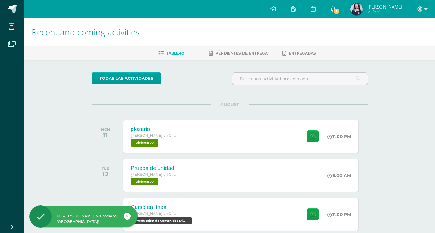
click at [339, 11] on span "1" at bounding box center [336, 11] width 7 height 7
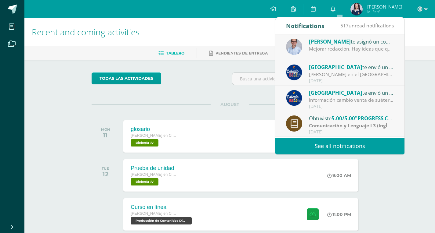
click at [342, 51] on div "Mejorar redacción. Hay ideas que quedan sueltas y poco argumentadas." at bounding box center [351, 48] width 85 height 7
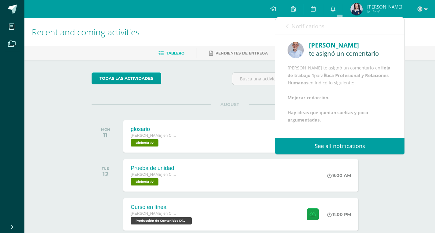
scroll to position [22, 0]
click at [287, 30] on link "Notifications" at bounding box center [305, 25] width 38 height 17
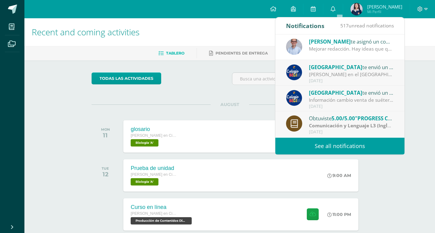
click at [373, 50] on div "Mejorar redacción. Hay ideas que quedan sueltas y poco argumentadas." at bounding box center [351, 48] width 85 height 7
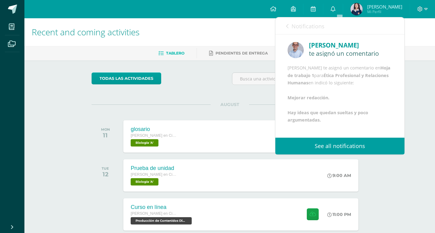
click at [284, 26] on div "Notifications 517 unread notifications Notifications" at bounding box center [339, 25] width 129 height 17
click at [294, 26] on span "Notifications" at bounding box center [307, 26] width 33 height 7
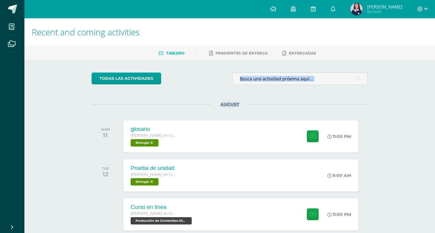
drag, startPoint x: 405, startPoint y: 80, endPoint x: 405, endPoint y: 93, distance: 12.8
click at [405, 93] on div "Recent and coming activities Tablero Pendientes de entrega Entregadas todas las…" at bounding box center [229, 180] width 410 height 325
click at [335, 8] on link "0" at bounding box center [333, 9] width 20 height 18
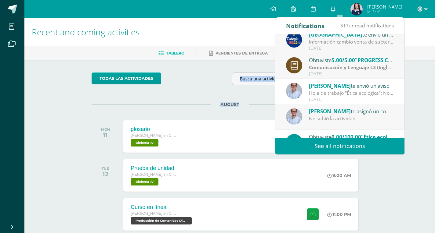
scroll to position [62, 0]
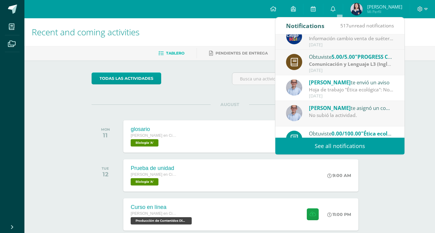
click at [369, 91] on div "Hoja de trabajo "Ética ecológica": No subió la actividad realizada en clase." at bounding box center [351, 89] width 85 height 7
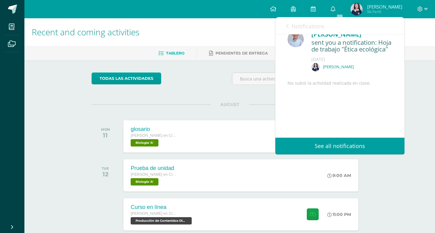
scroll to position [0, 0]
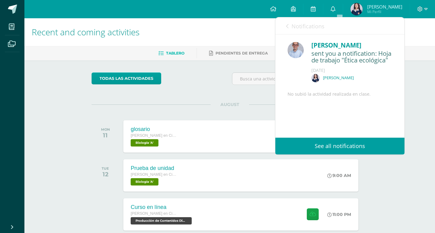
click at [297, 22] on link "Notifications" at bounding box center [305, 25] width 38 height 17
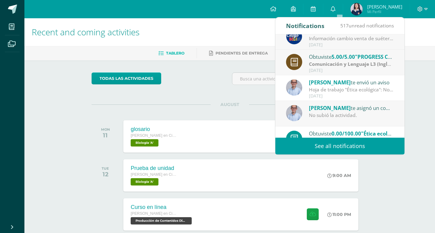
click at [380, 129] on div "Obtuviste 0.00/100.00 "Ética ecológica y justicia social desde Laudato Si’" en …" at bounding box center [339, 140] width 129 height 26
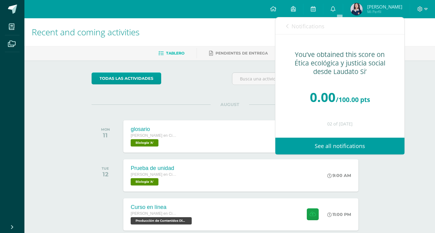
click at [381, 9] on span "Mi Perfil" at bounding box center [384, 11] width 35 height 5
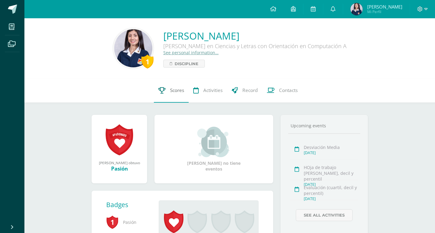
click at [167, 103] on link "Scores" at bounding box center [171, 90] width 35 height 24
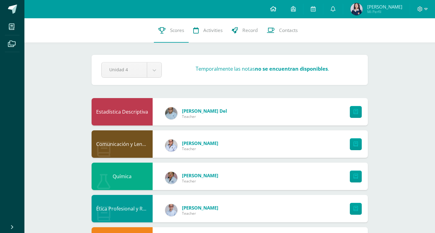
click at [276, 9] on icon at bounding box center [273, 8] width 6 height 5
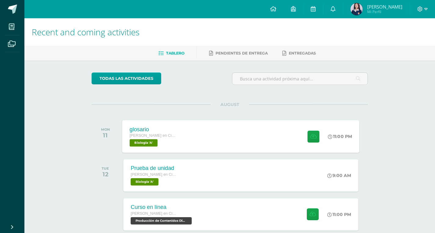
click at [278, 138] on div "glosario [PERSON_NAME] en Ciencias y Letras con Orientación en Computación Biol…" at bounding box center [240, 136] width 237 height 33
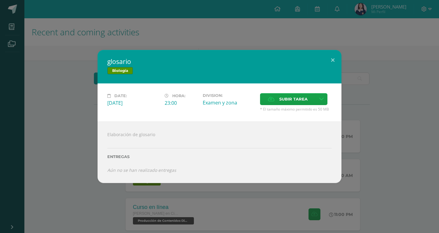
click at [358, 88] on div "glosario Biología Date: Monday 11 de August Hora: 23:00 Division: Examen y zona…" at bounding box center [219, 116] width 434 height 133
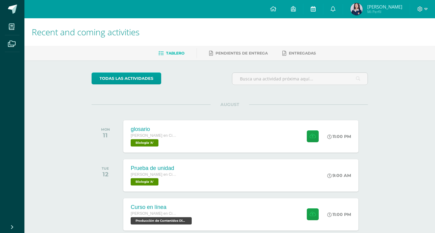
click at [315, 9] on icon at bounding box center [312, 8] width 5 height 5
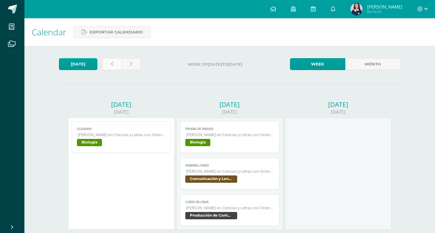
click at [117, 67] on link at bounding box center [111, 64] width 19 height 12
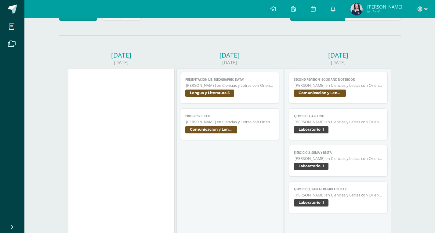
scroll to position [52, 0]
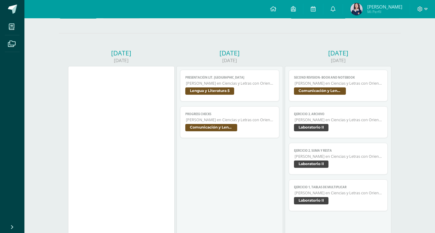
click at [353, 83] on span "[PERSON_NAME] en Ciencias y Letras con Orientación en Computación" at bounding box center [338, 83] width 88 height 5
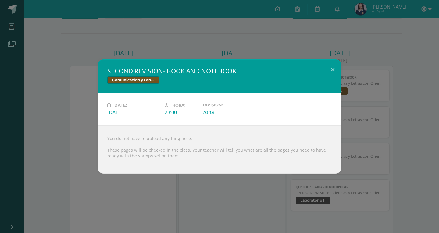
click at [376, 69] on div "SECOND REVISION- BOOK AND NOTEBOOK Comunicación y Lenguaje L3 (Inglés Técnico) …" at bounding box center [219, 116] width 434 height 114
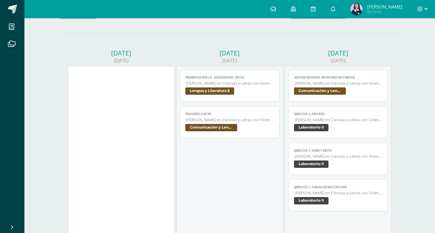
drag, startPoint x: 439, startPoint y: 37, endPoint x: 438, endPoint y: 63, distance: 26.2
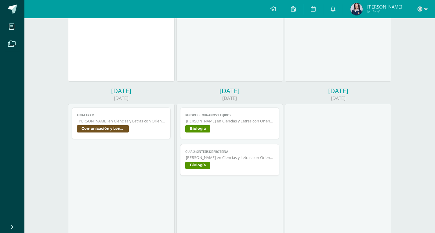
scroll to position [267, 0]
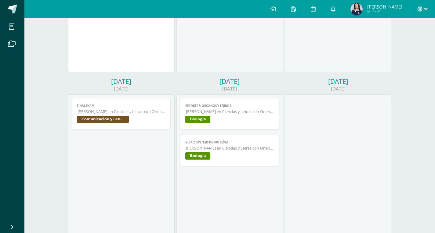
click at [142, 102] on link "FINAL EXAM Quinto Quinto Bachillerato en Ciencias y Letras con Orientación en C…" at bounding box center [121, 114] width 99 height 32
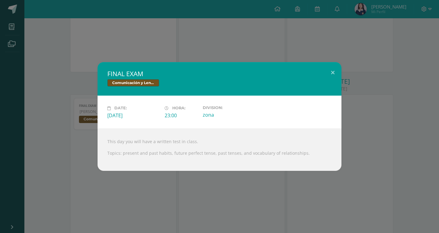
click at [94, 83] on div "FINAL EXAM Comunicación y Lenguaje L3 (Inglés Técnico) 5 Date: Thursday 07 de A…" at bounding box center [219, 116] width 434 height 109
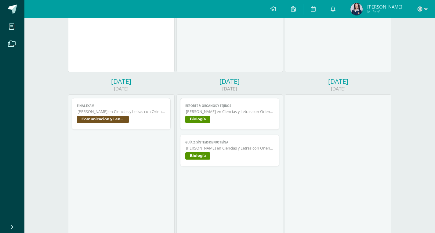
click at [258, 118] on span "Biología" at bounding box center [229, 120] width 89 height 9
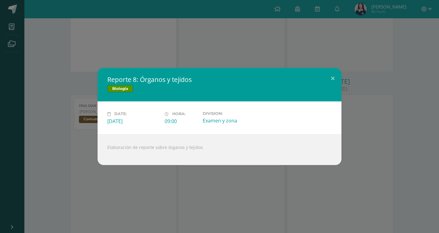
click at [367, 113] on div "Reporte 8: Órganos y tejidos Biología Date: Friday 08 de August Hora: 09:00 Div…" at bounding box center [219, 116] width 434 height 97
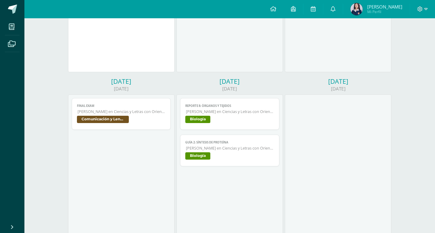
click at [251, 148] on span "[PERSON_NAME] en Ciencias y Letras con Orientación en Computación" at bounding box center [230, 148] width 88 height 5
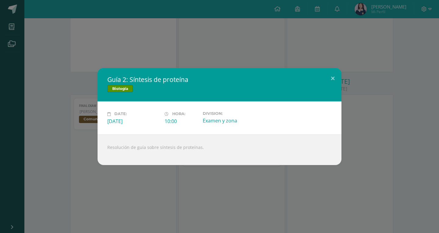
click at [366, 140] on div "Guía 2: Síntesis de proteína Biología Date: Friday 08 de August Hora: 10:00 Div…" at bounding box center [219, 116] width 434 height 97
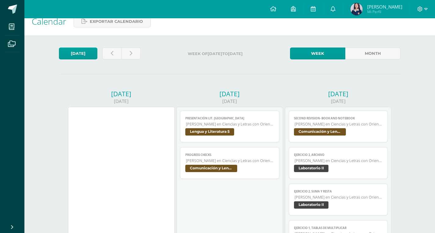
scroll to position [0, 0]
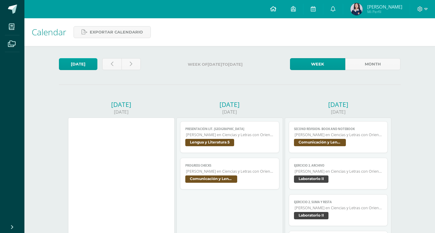
click at [276, 8] on link at bounding box center [273, 9] width 21 height 18
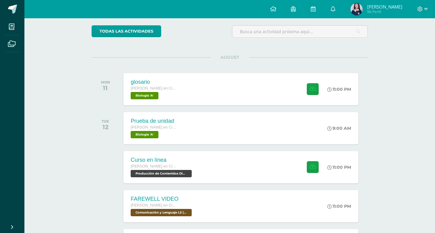
scroll to position [48, 0]
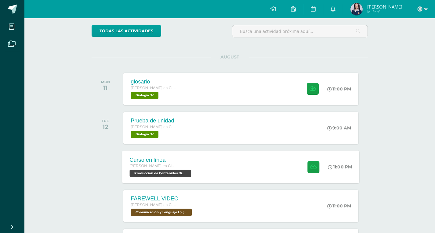
click at [217, 164] on div "Curso en línea [PERSON_NAME] en Ciencias y Letras con Orientación en Computació…" at bounding box center [240, 167] width 237 height 33
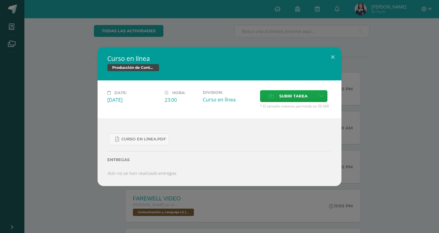
click at [328, 127] on div "Curso en línea.pdf Entregas Aún no se han realizado entregas ¿Deseas retirar la…" at bounding box center [220, 153] width 244 height 68
click at [415, 130] on div "Curso en línea Producción de Contenidos Digitales Date: [DATE] Hora: 23:00 Divi…" at bounding box center [219, 116] width 434 height 139
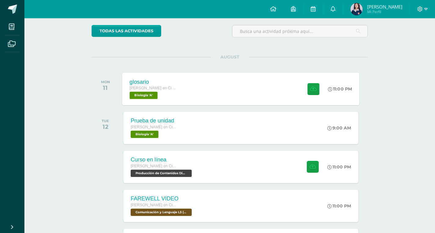
click at [181, 101] on div "glosario [PERSON_NAME] en Ciencias y Letras con Orientación en Computación Biol…" at bounding box center [240, 89] width 237 height 33
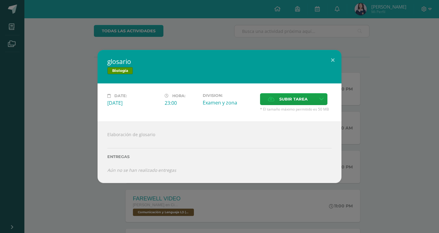
click at [367, 146] on div "glosario Biología Date: Monday 11 de August Hora: 23:00 Division: Examen y zona…" at bounding box center [219, 116] width 434 height 133
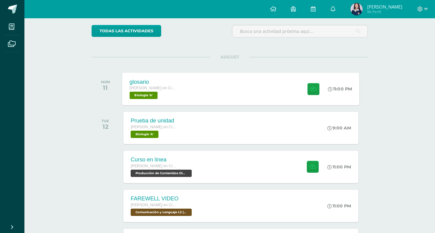
click at [224, 97] on div "glosario Quinto Quinto Bachillerato en Ciencias y Letras con Orientación en Com…" at bounding box center [240, 89] width 237 height 33
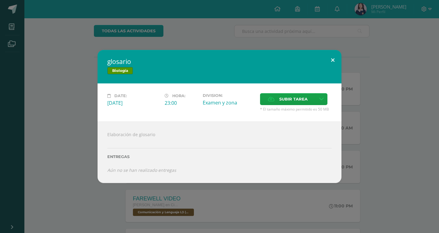
drag, startPoint x: 328, startPoint y: 63, endPoint x: 331, endPoint y: 64, distance: 3.1
click at [331, 64] on button at bounding box center [332, 60] width 17 height 21
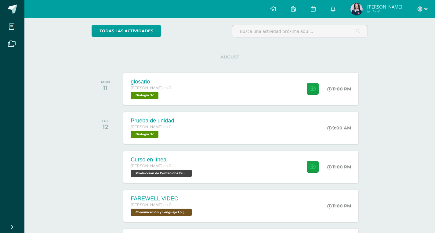
click at [374, 16] on link "Hazel Andrea Mi Perfil" at bounding box center [376, 9] width 66 height 18
click at [401, 7] on span "[PERSON_NAME]" at bounding box center [384, 7] width 35 height 6
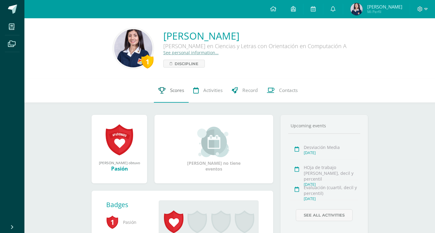
click at [171, 94] on span "Scores" at bounding box center [177, 90] width 14 height 6
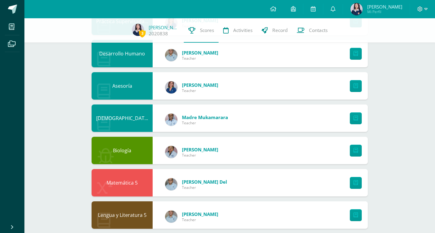
scroll to position [419, 0]
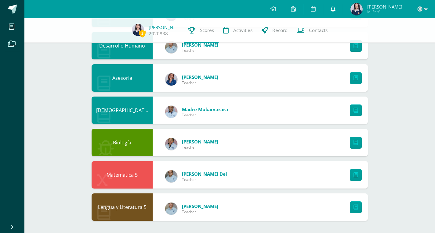
click at [335, 6] on icon at bounding box center [332, 8] width 5 height 5
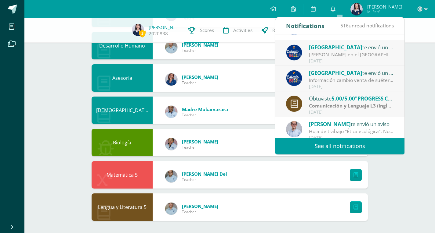
scroll to position [30, 0]
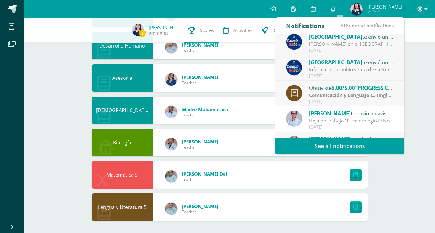
click at [369, 99] on div "Comunicación y Lenguaje L3 (Inglés Técnico) 5 | zona" at bounding box center [351, 95] width 85 height 7
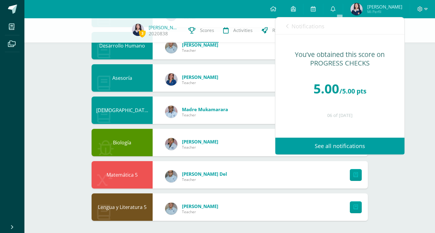
click at [294, 54] on div "You’ve obtained this score on PROGRESS CHECKS" at bounding box center [339, 58] width 105 height 17
click at [289, 23] on link "Notifications" at bounding box center [305, 25] width 38 height 17
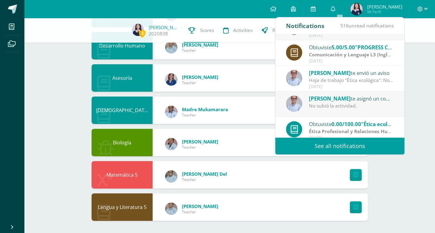
scroll to position [102, 0]
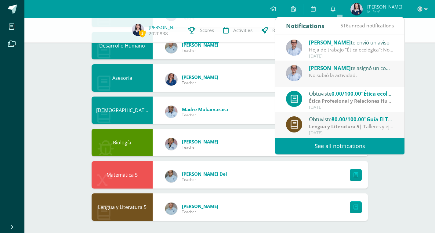
click at [374, 93] on span ""Ética ecológica y justicia social desde Laudato Si’"" at bounding box center [424, 93] width 126 height 7
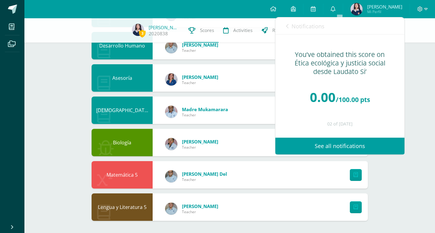
click at [302, 34] on link "Notifications" at bounding box center [305, 25] width 38 height 17
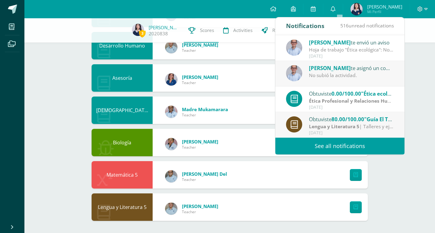
click at [366, 146] on link "See all notifications" at bounding box center [339, 146] width 129 height 17
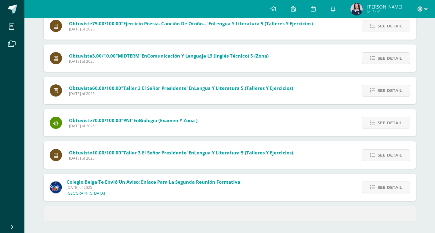
scroll to position [212, 0]
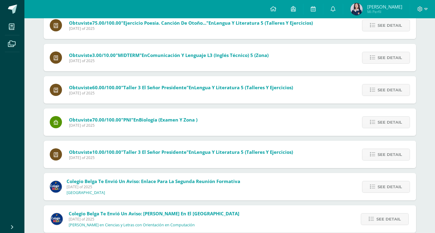
drag, startPoint x: 439, startPoint y: 46, endPoint x: 439, endPoint y: 168, distance: 122.3
click at [434, 168] on html "My courses Archivos Cerrar panel Asesoría Quinto Quinto Bachillerato en Ciencia…" at bounding box center [217, 167] width 435 height 758
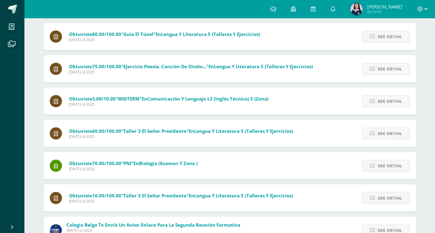
scroll to position [0, 0]
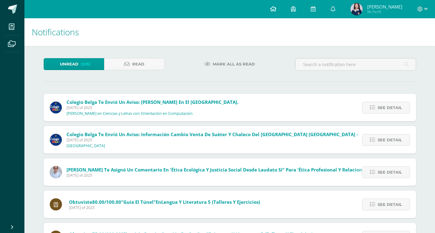
click at [276, 9] on icon at bounding box center [273, 8] width 6 height 5
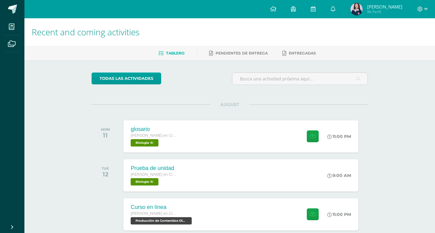
drag, startPoint x: 194, startPoint y: 84, endPoint x: 400, endPoint y: 219, distance: 245.9
click at [400, 219] on div "Recent and coming activities Tablero Pendientes de entrega Entregadas todas las…" at bounding box center [229, 180] width 410 height 325
